Goal: Transaction & Acquisition: Purchase product/service

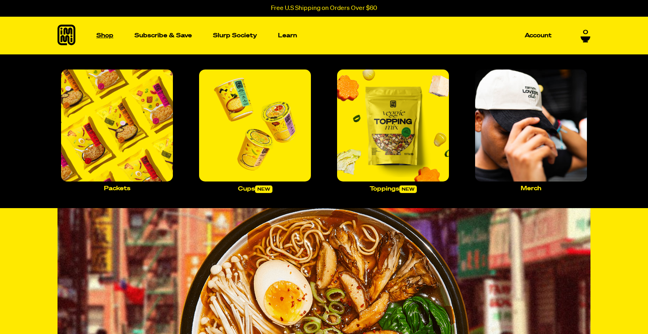
click at [110, 35] on p "Shop" at bounding box center [104, 36] width 17 height 6
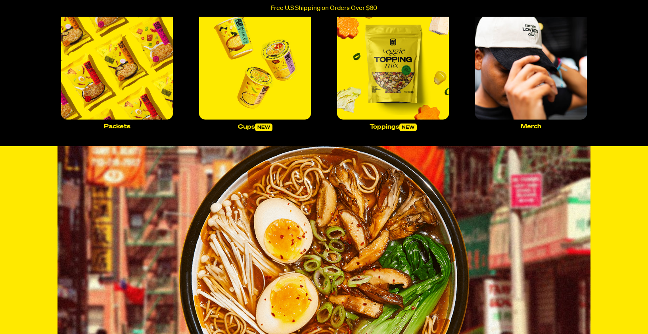
click at [135, 71] on img "Main navigation" at bounding box center [117, 64] width 112 height 112
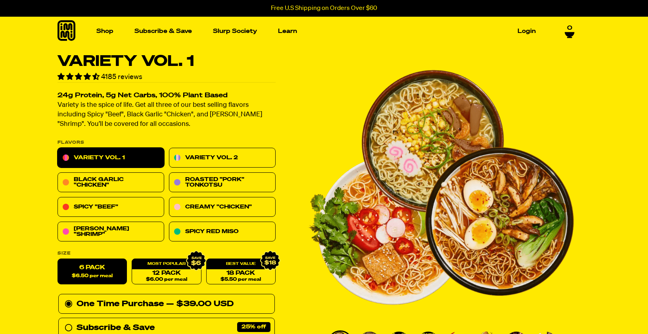
click at [319, 24] on ul "Shop Packets Cups new Toppings new Merch Subscribe & Save Slurp Society Learn O…" at bounding box center [316, 31] width 446 height 29
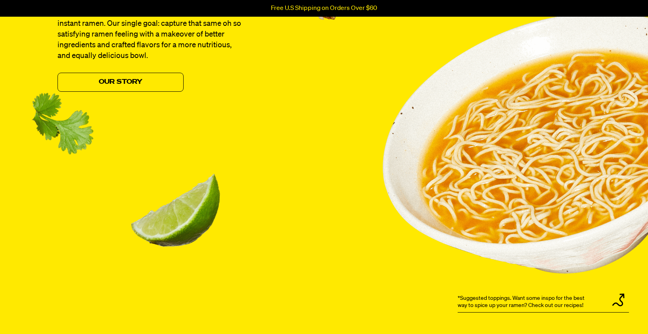
scroll to position [926, 0]
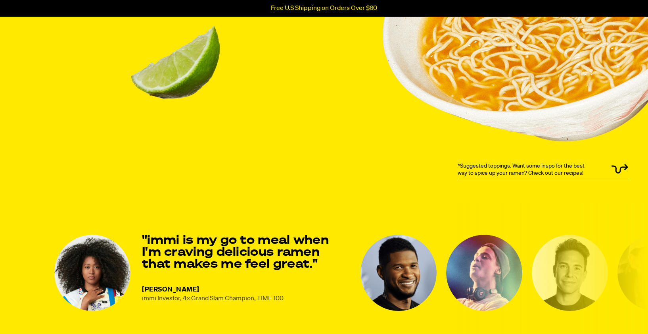
click at [478, 167] on p "*Suggested toppings. Want some inspo for the best way to spice up your ramen? C…" at bounding box center [525, 169] width 134 height 14
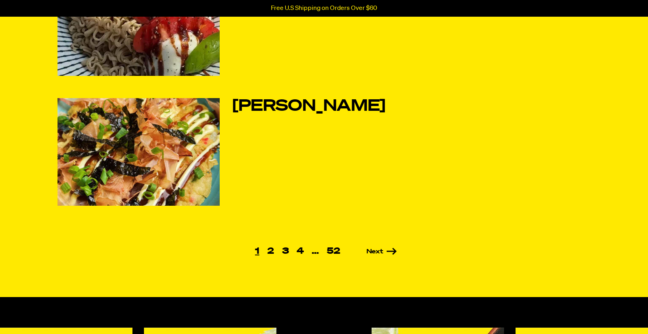
scroll to position [510, 0]
